Goal: Task Accomplishment & Management: Complete application form

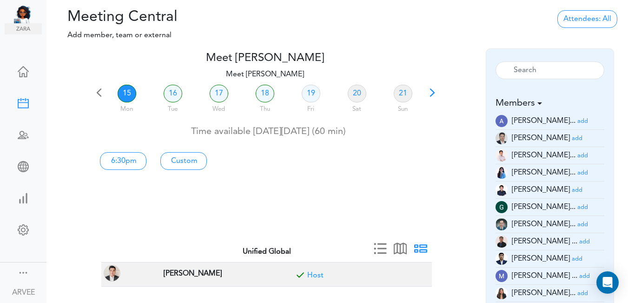
click at [435, 93] on span at bounding box center [432, 95] width 13 height 13
click at [171, 95] on link "23" at bounding box center [173, 94] width 19 height 18
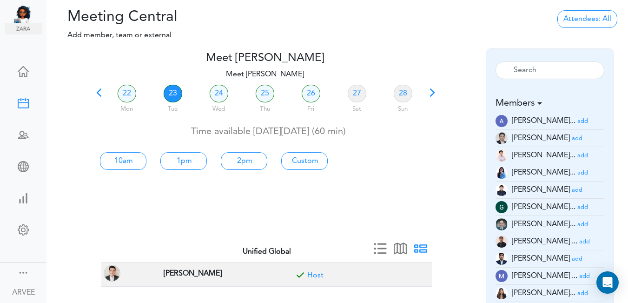
click at [577, 172] on small "add" at bounding box center [582, 173] width 11 height 6
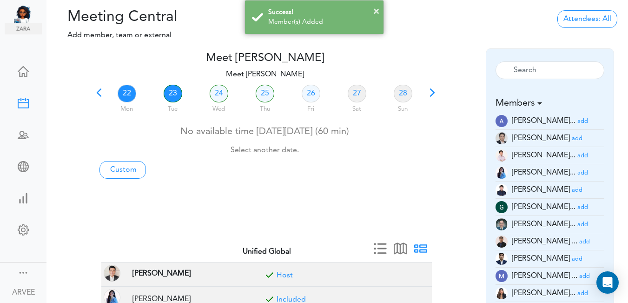
click at [173, 92] on link "23" at bounding box center [173, 94] width 19 height 18
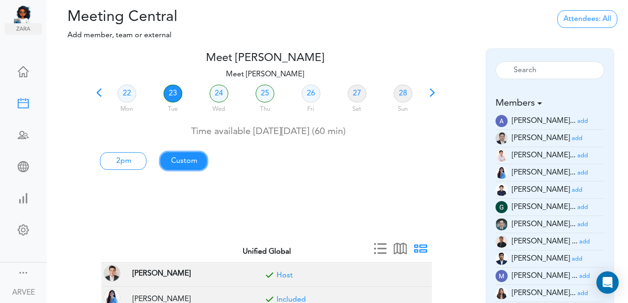
click at [188, 162] on link "Custom" at bounding box center [183, 161] width 46 height 18
type input "Meet [PERSON_NAME]"
type input "[URL][DOMAIN_NAME][SECURITY_DATA]"
type input "[DATE]T14:00"
type input "[DATE]T15:00"
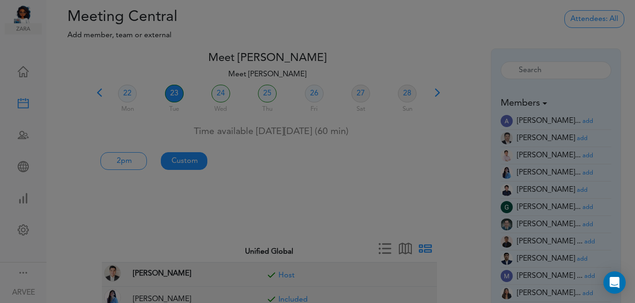
click at [188, 162] on div at bounding box center [317, 151] width 635 height 303
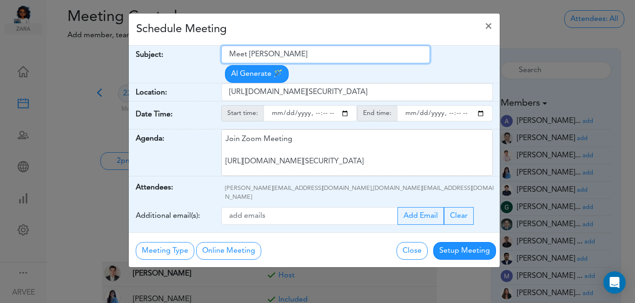
drag, startPoint x: 229, startPoint y: 53, endPoint x: 328, endPoint y: 55, distance: 98.5
click at [328, 55] on input "Meet [PERSON_NAME]" at bounding box center [325, 55] width 209 height 18
paste input "[Client Call] Woley [PERSON_NAME] and IUL Conversion"
type input "[Client Call] Woley [PERSON_NAME] and IUL Conversion"
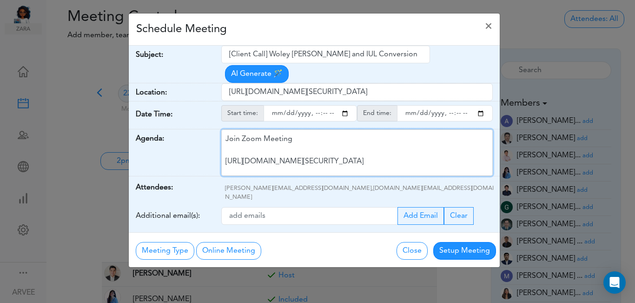
click at [311, 133] on div "Join Zoom Meeting [URL][DOMAIN_NAME][SECURITY_DATA] Meeting ID: 9174257685 Pass…" at bounding box center [356, 152] width 271 height 46
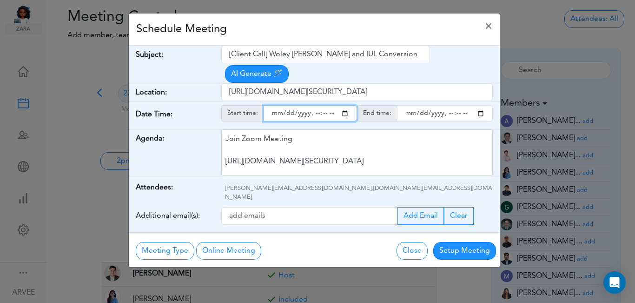
click at [343, 105] on input "starttime" at bounding box center [309, 113] width 93 height 16
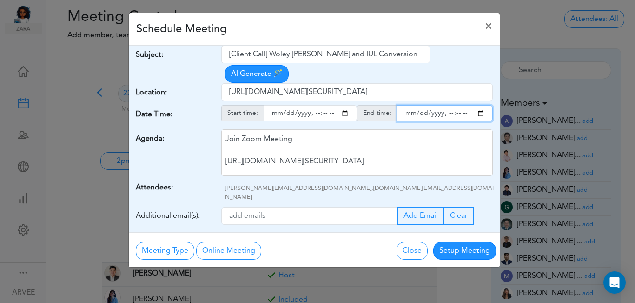
type input "[DATE]T19:00"
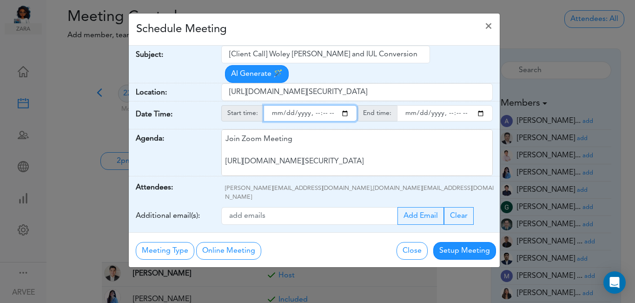
click at [481, 105] on input "endtime" at bounding box center [445, 113] width 96 height 16
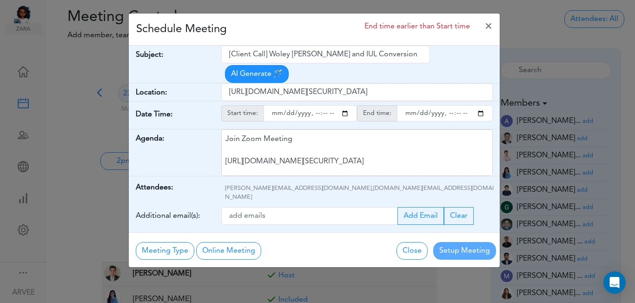
type input "[DATE]T20:00"
click at [295, 23] on div "Schedule Meeting End time earlier than Start time ×" at bounding box center [314, 29] width 371 height 32
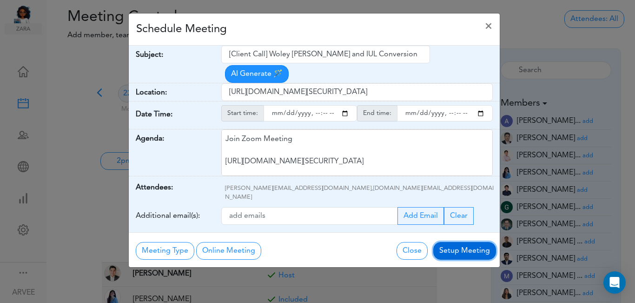
click at [466, 242] on button "Setup Meeting" at bounding box center [464, 251] width 63 height 18
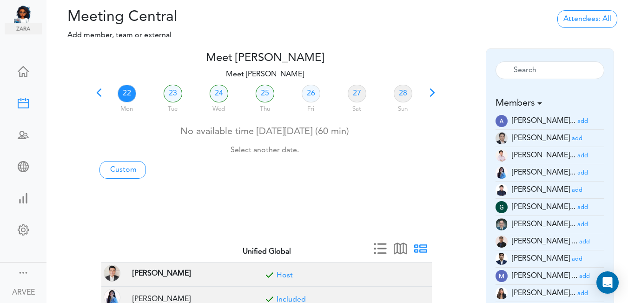
click at [127, 91] on link "22" at bounding box center [127, 94] width 19 height 18
click at [123, 171] on link "Custom" at bounding box center [122, 170] width 46 height 18
type input "Meet [PERSON_NAME]"
type input "[URL][DOMAIN_NAME][SECURITY_DATA]"
type input "[DATE]T18:00"
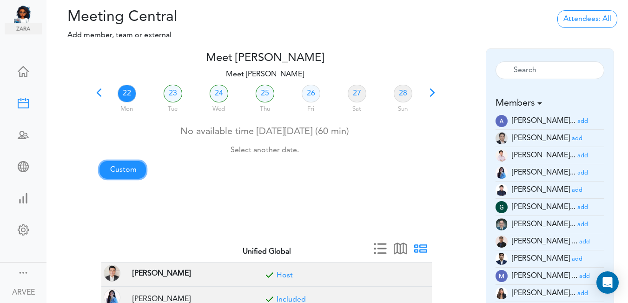
type input "[DATE]T18:30"
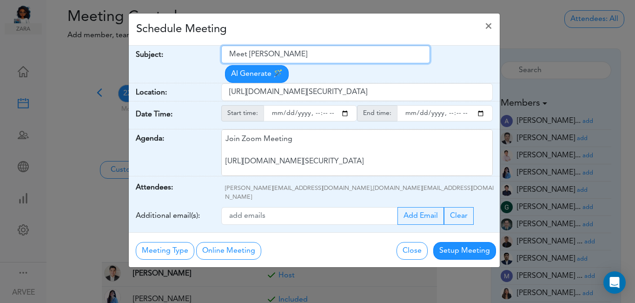
drag, startPoint x: 230, startPoint y: 53, endPoint x: 309, endPoint y: 47, distance: 79.2
click at [309, 47] on input "Meet [PERSON_NAME]" at bounding box center [325, 55] width 209 height 18
paste input "[Client Call] [PERSON_NAME] And [PERSON_NAME] - Tax Planning - Results"
type input "[Client Call] [PERSON_NAME] And [PERSON_NAME] - Tax Planning - Results"
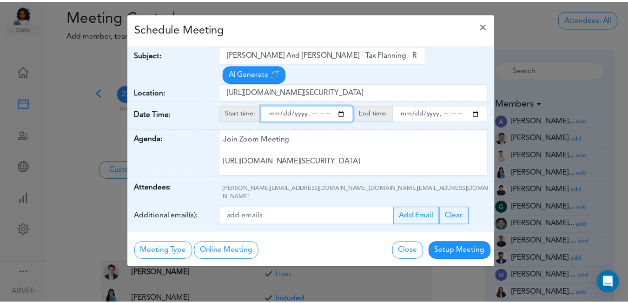
scroll to position [0, 0]
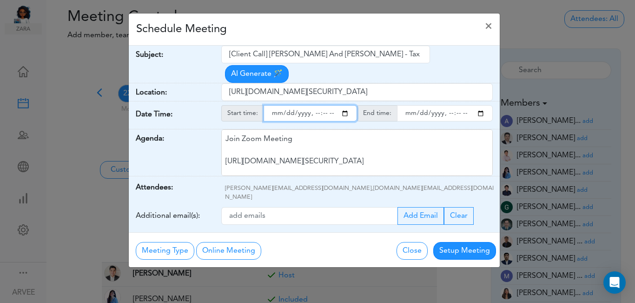
click at [344, 105] on input "starttime" at bounding box center [309, 113] width 93 height 16
click at [345, 105] on input "starttime" at bounding box center [309, 113] width 93 height 16
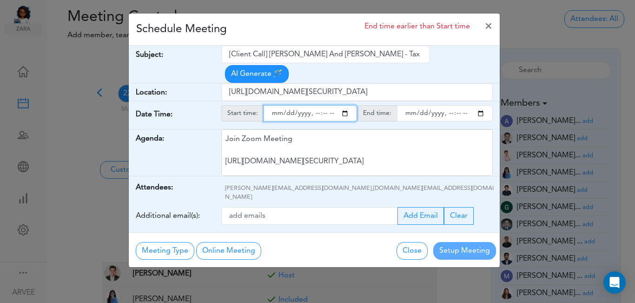
click at [346, 105] on input "starttime" at bounding box center [309, 113] width 93 height 16
type input "[DATE]T19:00"
click at [480, 105] on input "endtime" at bounding box center [445, 113] width 96 height 16
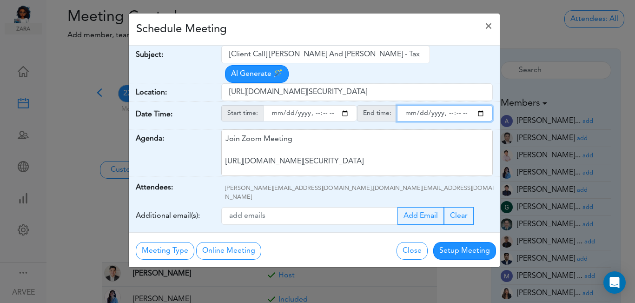
click at [458, 105] on input "endtime" at bounding box center [445, 113] width 96 height 16
type input "[DATE]T20:00"
click at [325, 34] on div "Schedule Meeting ×" at bounding box center [314, 29] width 371 height 32
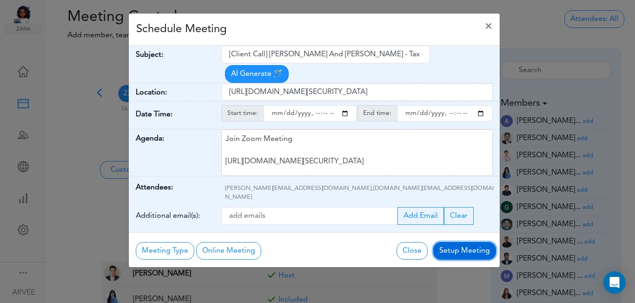
click at [454, 242] on button "Setup Meeting" at bounding box center [464, 251] width 63 height 18
